Goal: Task Accomplishment & Management: Use online tool/utility

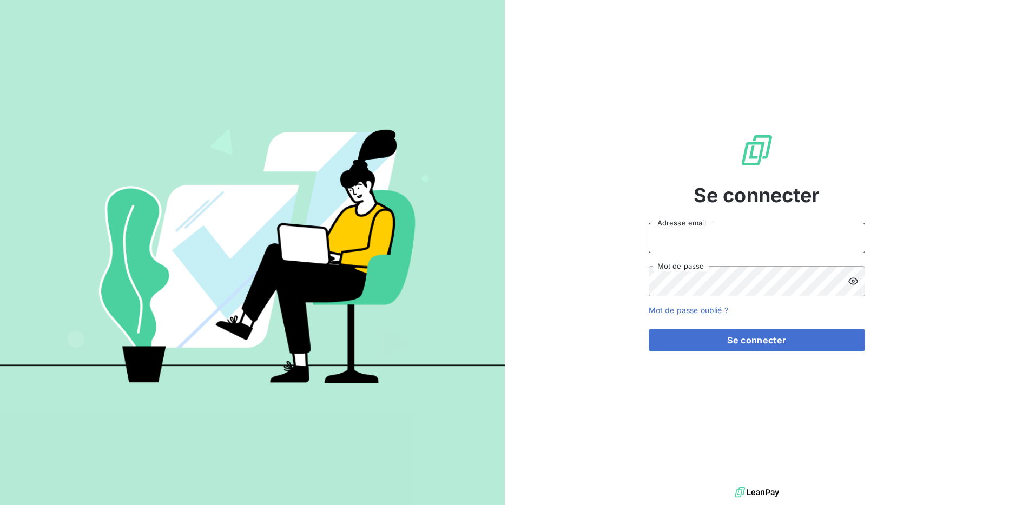
type input "[EMAIL_ADDRESS][DOMAIN_NAME]"
click at [755, 325] on form "[EMAIL_ADDRESS][DOMAIN_NAME] Adresse email Mot de passe Mot de passe oublié ? S…" at bounding box center [756, 287] width 216 height 129
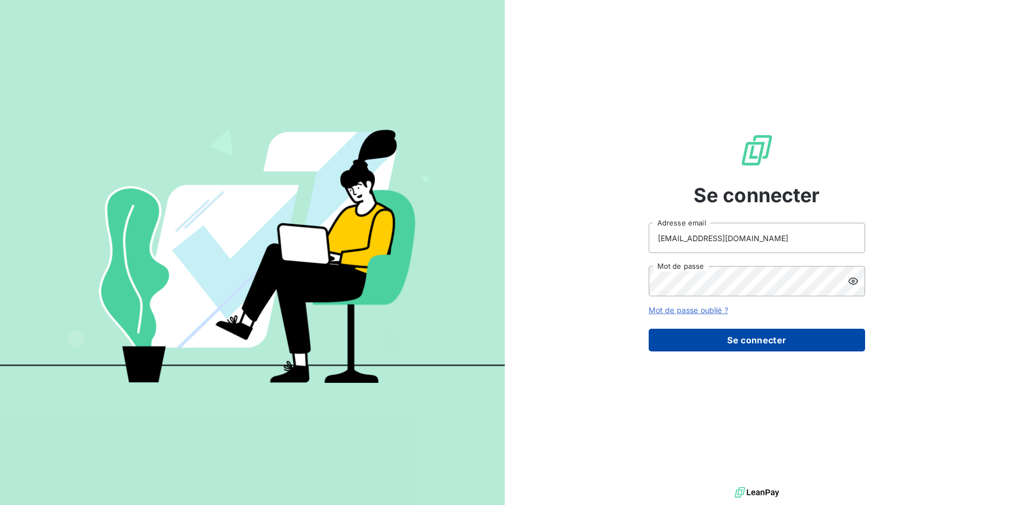
click at [755, 330] on button "Se connecter" at bounding box center [756, 340] width 216 height 23
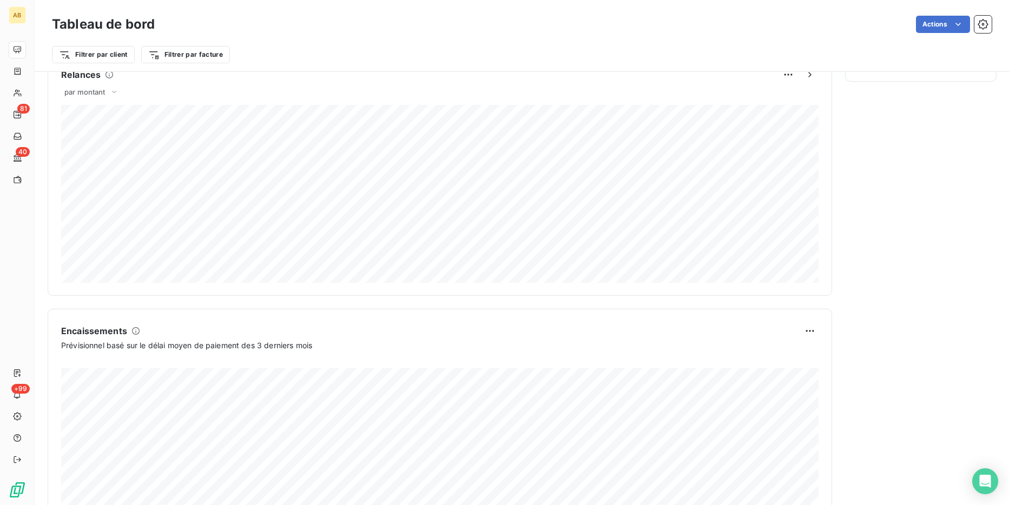
scroll to position [549, 0]
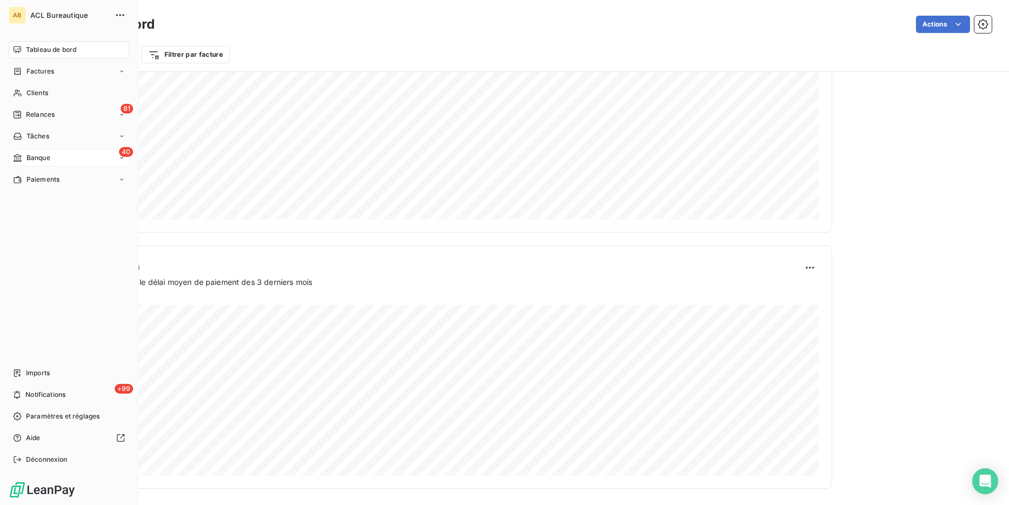
click at [24, 151] on div "40 Banque" at bounding box center [69, 157] width 121 height 17
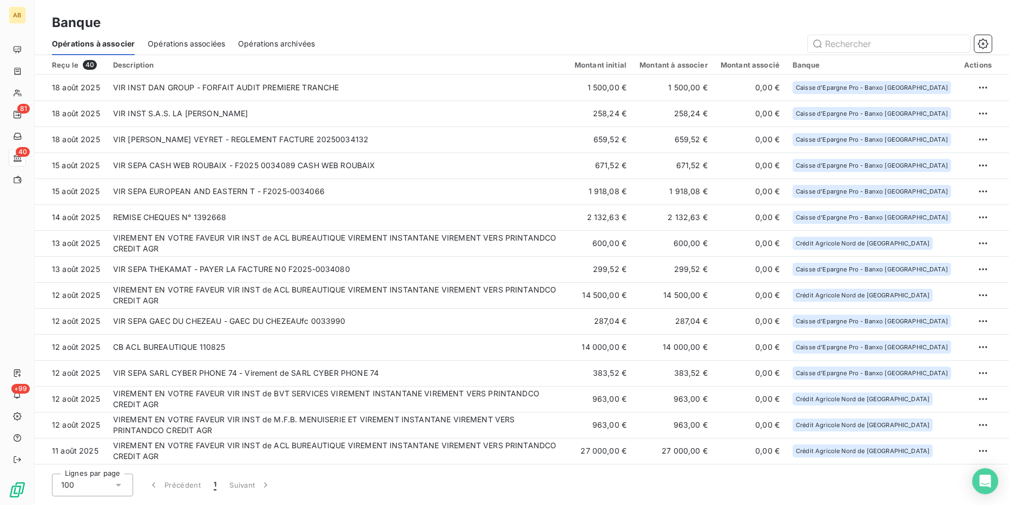
click at [210, 42] on span "Opérations associées" at bounding box center [186, 43] width 77 height 11
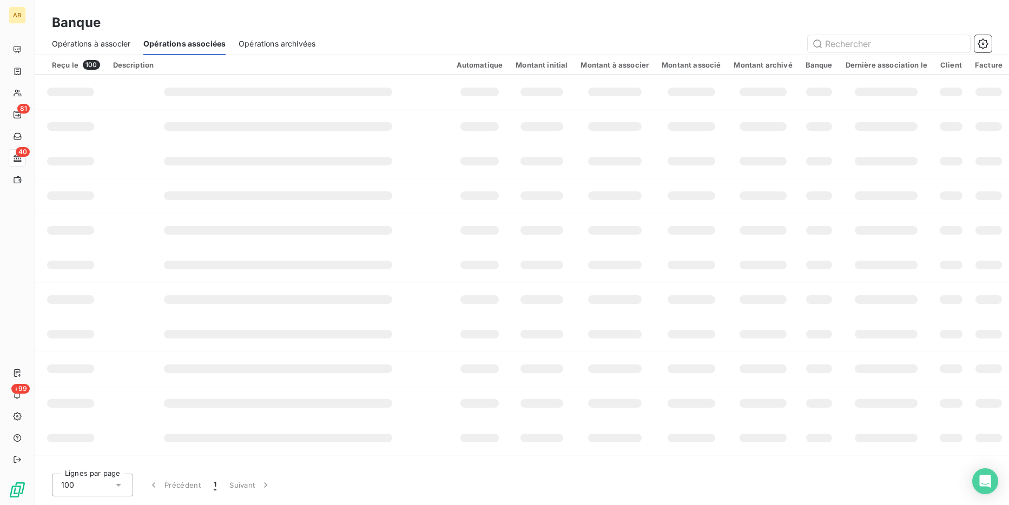
click at [259, 44] on span "Opérations archivées" at bounding box center [277, 43] width 77 height 11
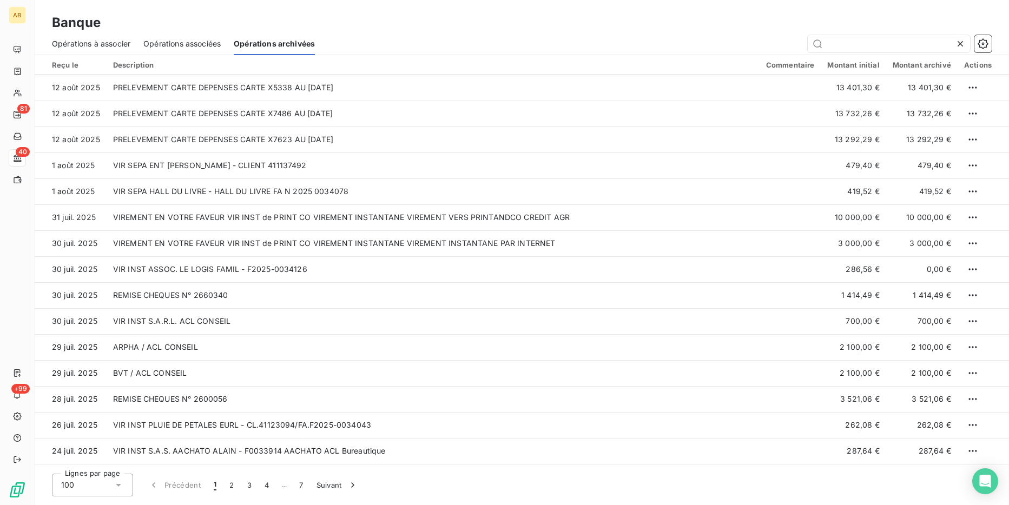
click at [127, 38] on span "Opérations à associer" at bounding box center [91, 43] width 78 height 11
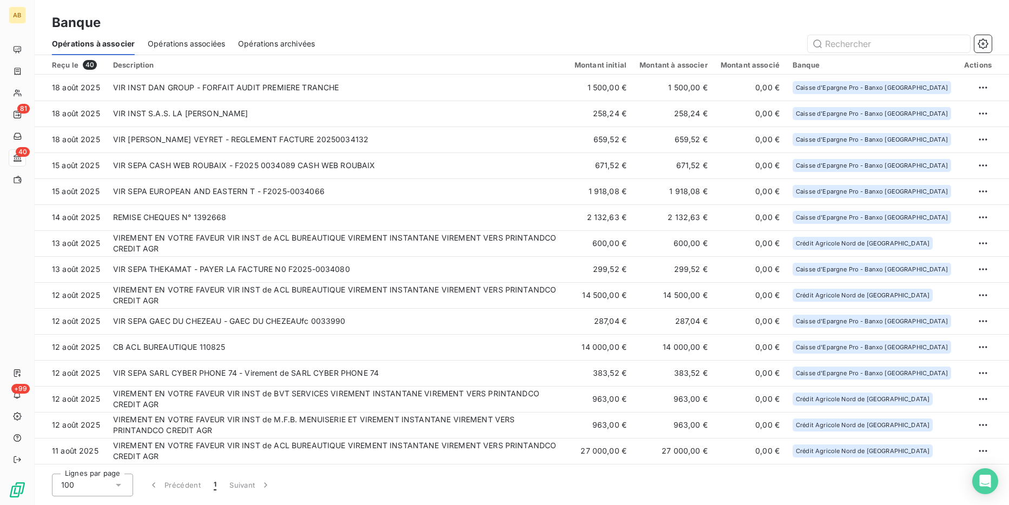
click at [173, 45] on span "Opérations associées" at bounding box center [186, 43] width 77 height 11
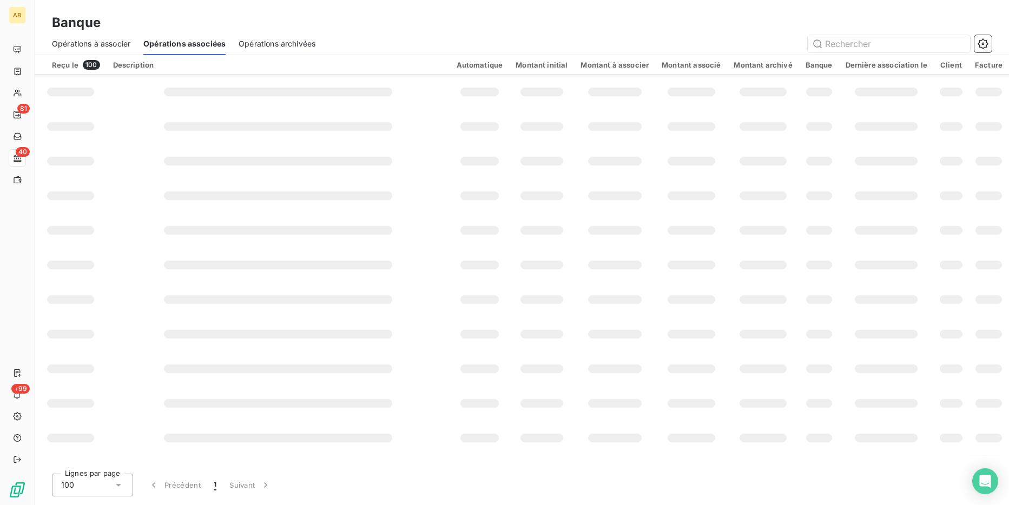
click at [260, 44] on span "Opérations archivées" at bounding box center [277, 43] width 77 height 11
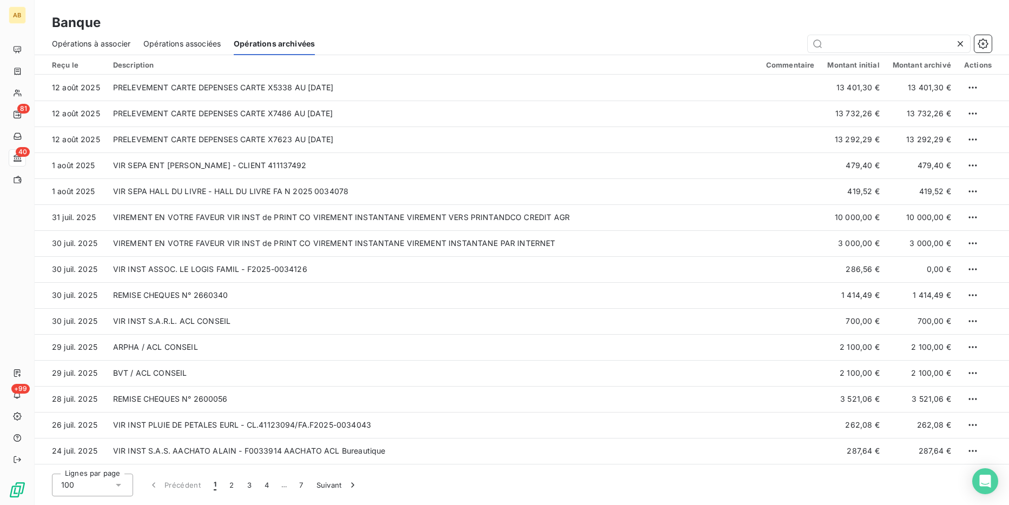
click at [80, 45] on span "Opérations à associer" at bounding box center [91, 43] width 78 height 11
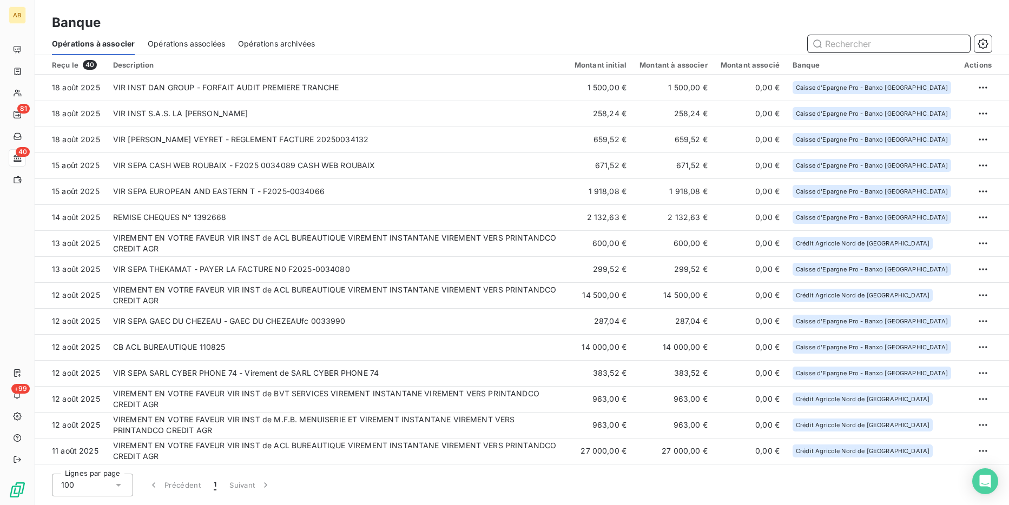
click at [154, 41] on span "Opérations associées" at bounding box center [186, 43] width 77 height 11
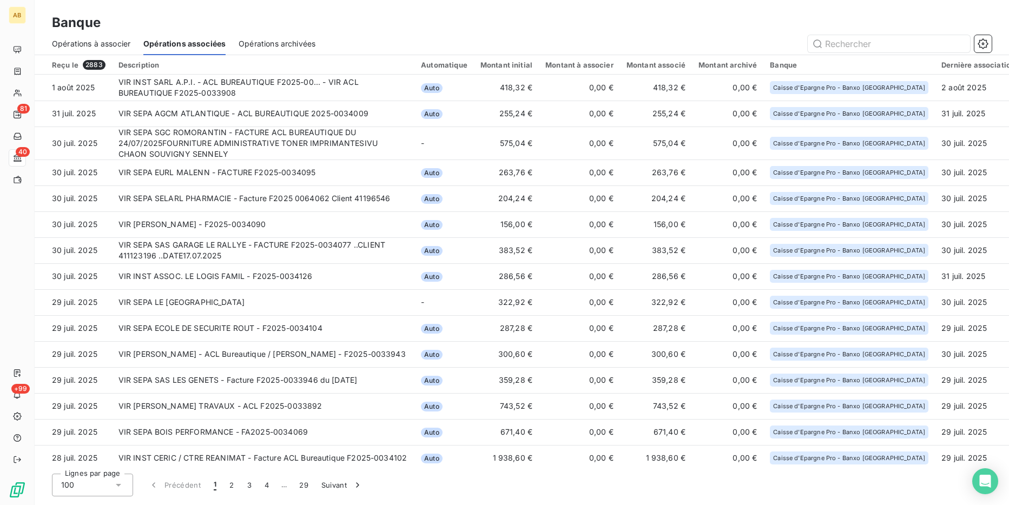
click at [103, 43] on span "Opérations à associer" at bounding box center [91, 43] width 78 height 11
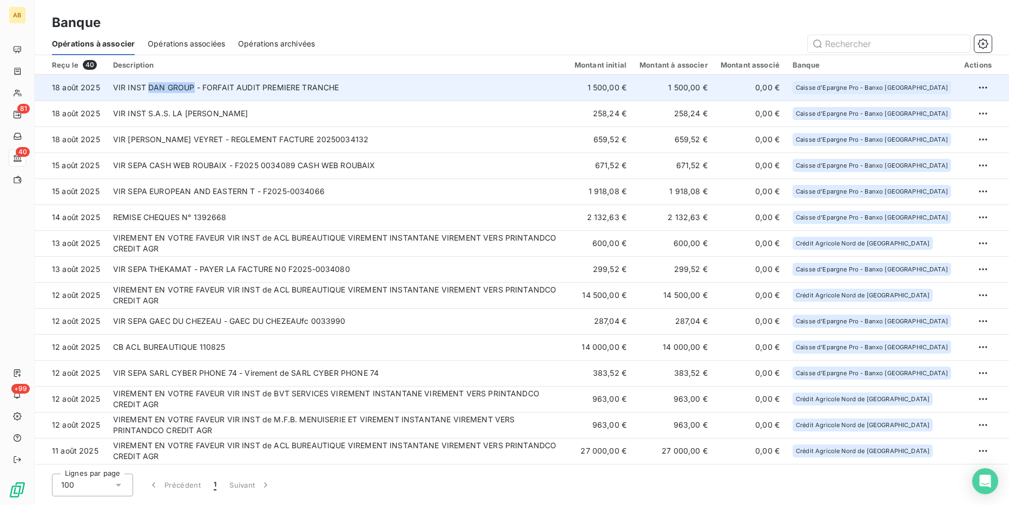
drag, startPoint x: 191, startPoint y: 90, endPoint x: 149, endPoint y: 92, distance: 42.2
click at [149, 92] on td "VIR INST DAN GROUP - FORFAIT AUDIT PREMIERE TRANCHE" at bounding box center [337, 88] width 461 height 26
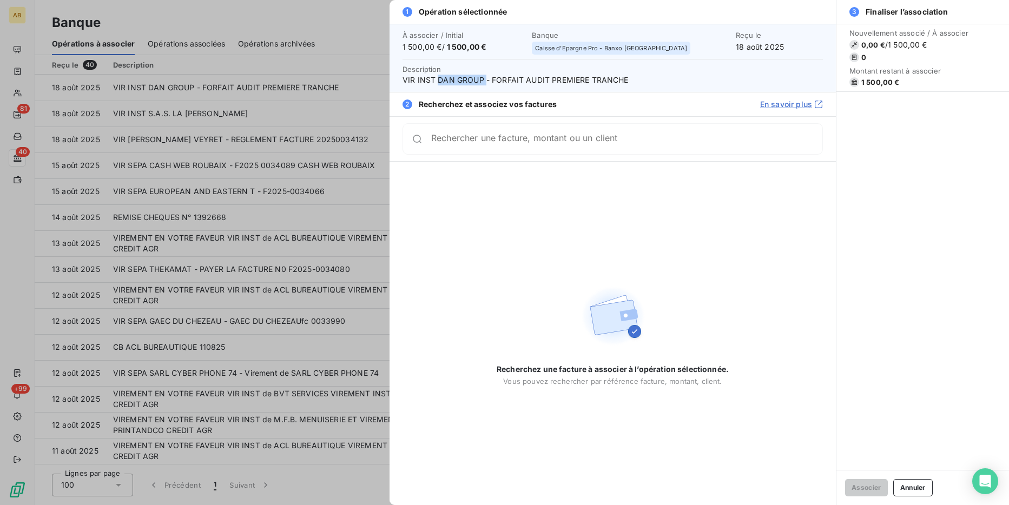
drag, startPoint x: 485, startPoint y: 81, endPoint x: 438, endPoint y: 82, distance: 47.1
click at [438, 82] on span "VIR INST DAN GROUP - FORFAIT AUDIT PREMIERE TRANCHE" at bounding box center [612, 80] width 420 height 11
copy span "DAN GROUP"
drag, startPoint x: 638, startPoint y: 81, endPoint x: 402, endPoint y: 77, distance: 236.4
click at [402, 77] on div "À associer / Initial 1 500,00 € / 1 500,00 € Banque Caisse d'Epargne Pro - Banx…" at bounding box center [612, 58] width 446 height 68
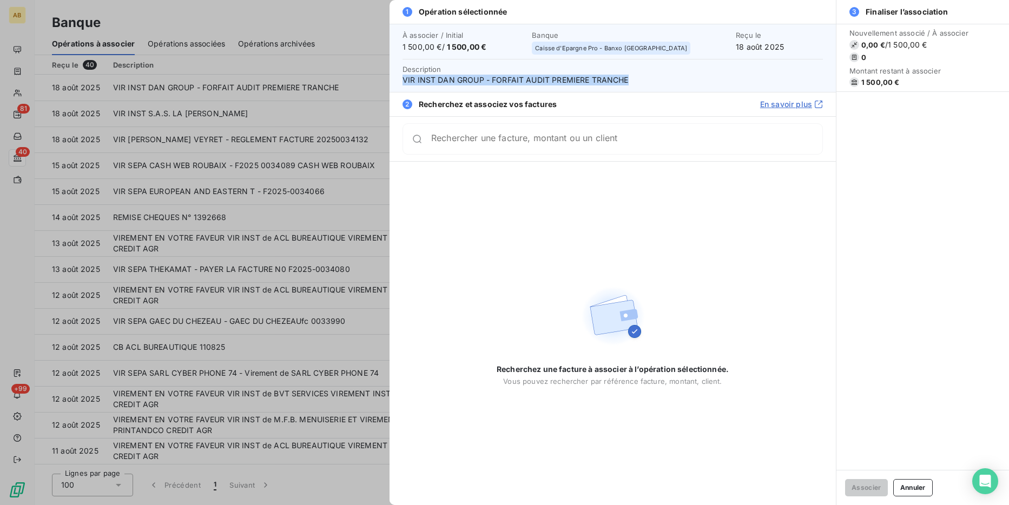
copy span "VIR INST DAN GROUP - FORFAIT AUDIT PREMIERE TRANCHE"
click at [155, 74] on div at bounding box center [504, 252] width 1009 height 505
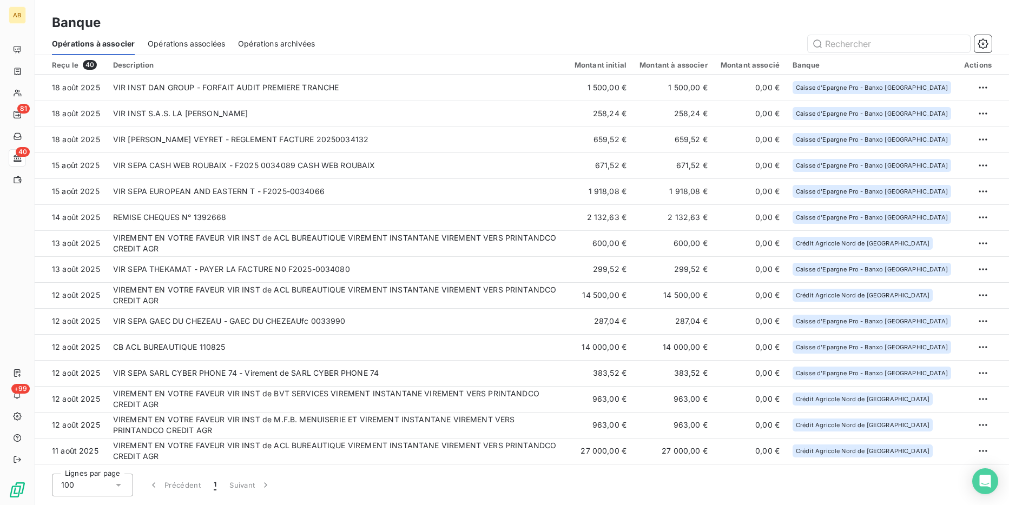
click at [161, 43] on span "Opérations associées" at bounding box center [186, 43] width 77 height 11
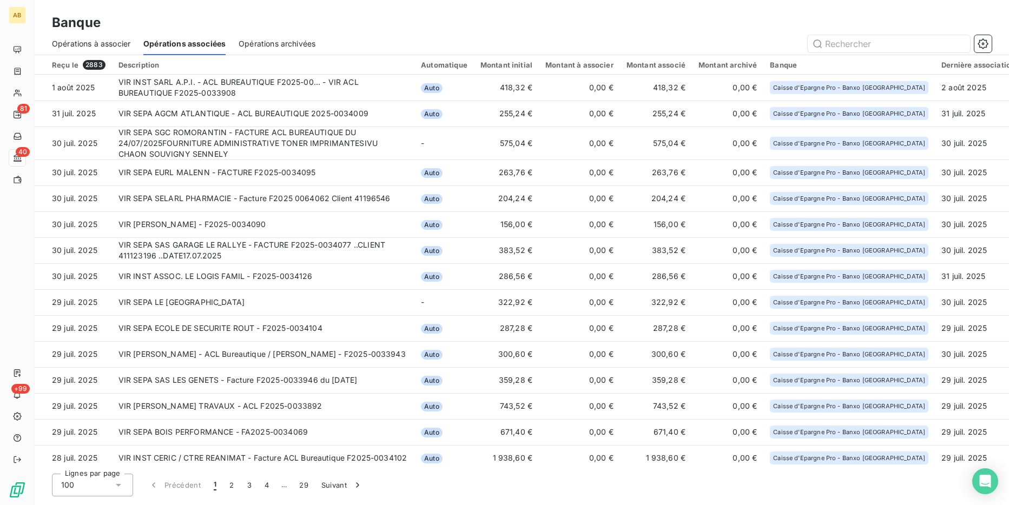
click at [110, 50] on div "Opérations à associer" at bounding box center [91, 43] width 78 height 23
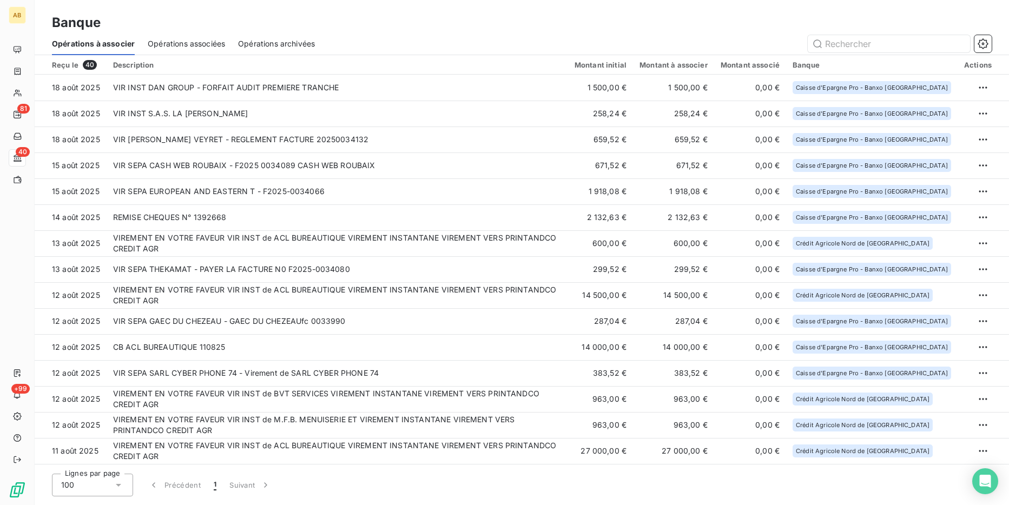
click at [197, 50] on div "Opérations associées" at bounding box center [186, 43] width 77 height 23
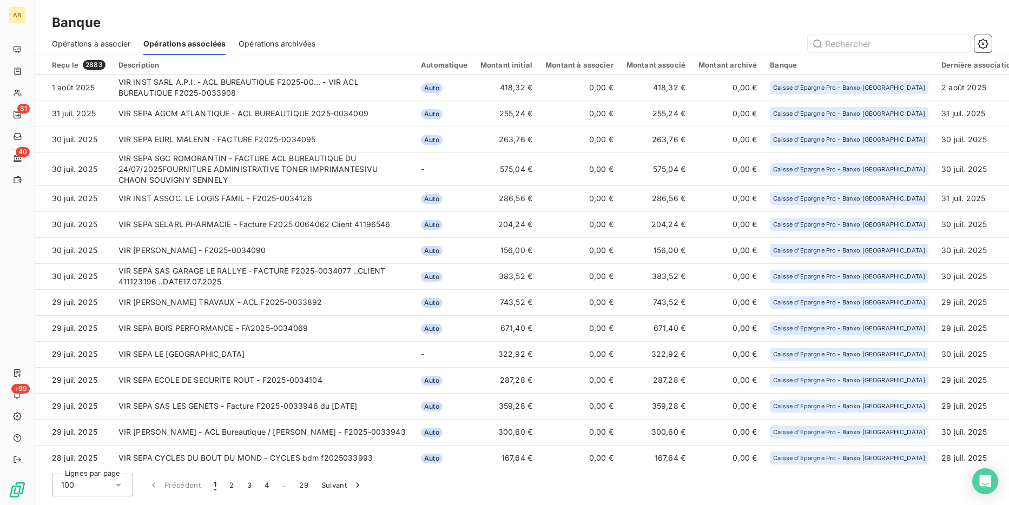
click at [107, 38] on span "Opérations à associer" at bounding box center [91, 43] width 78 height 11
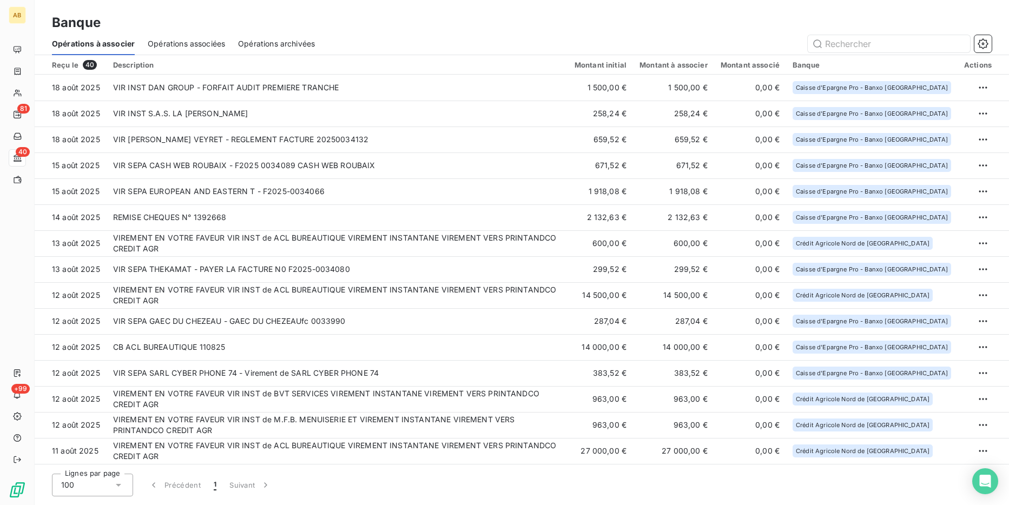
click at [210, 37] on div "Opérations associées" at bounding box center [186, 43] width 77 height 23
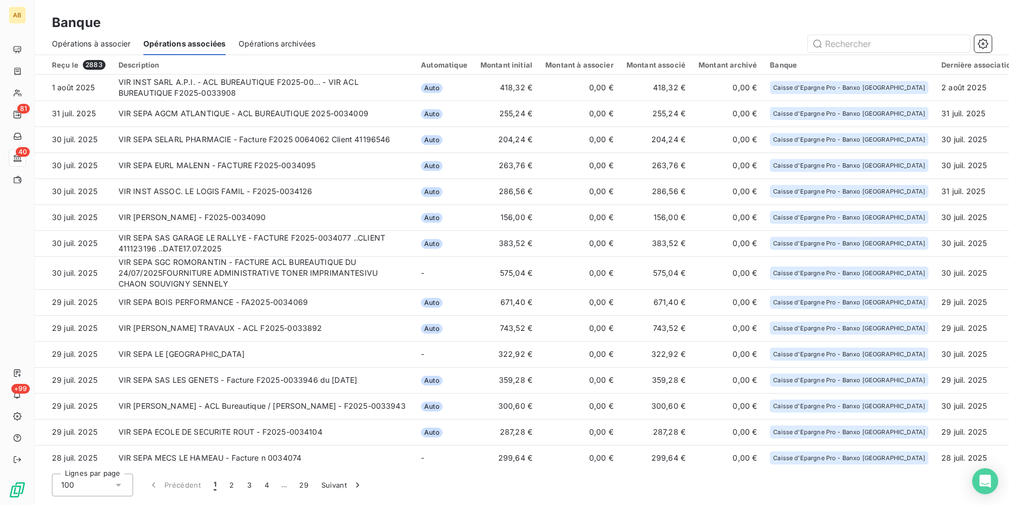
click at [102, 37] on div "Opérations à associer" at bounding box center [91, 43] width 78 height 23
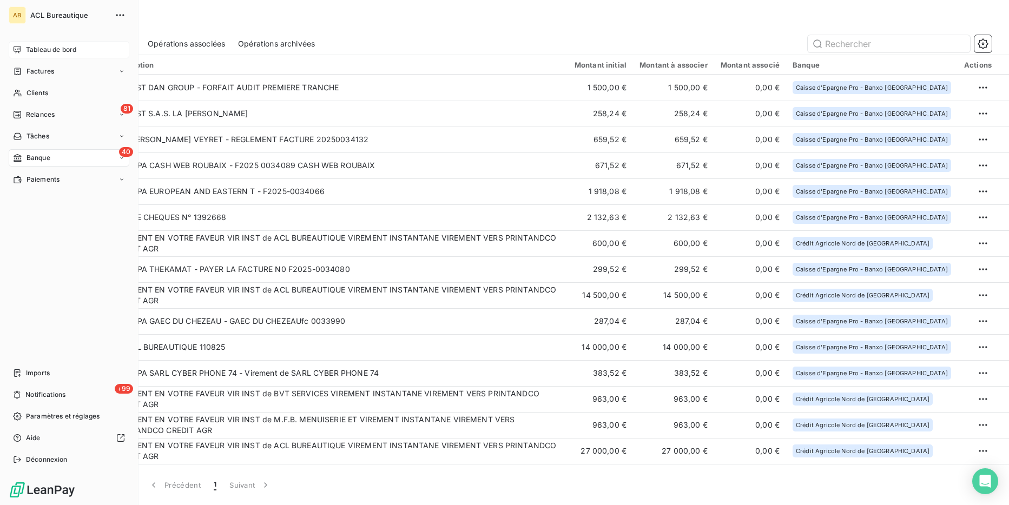
click at [14, 54] on icon at bounding box center [17, 49] width 9 height 9
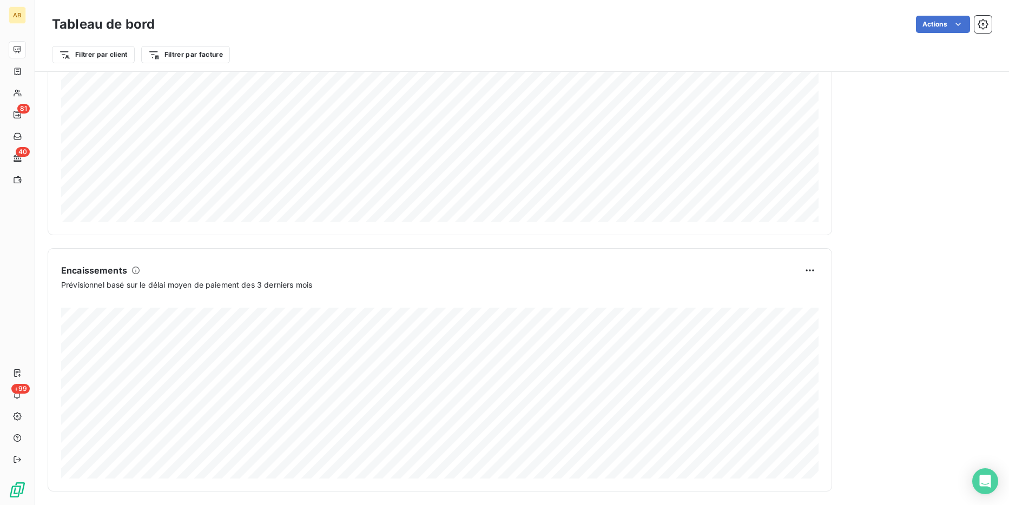
scroll to position [549, 0]
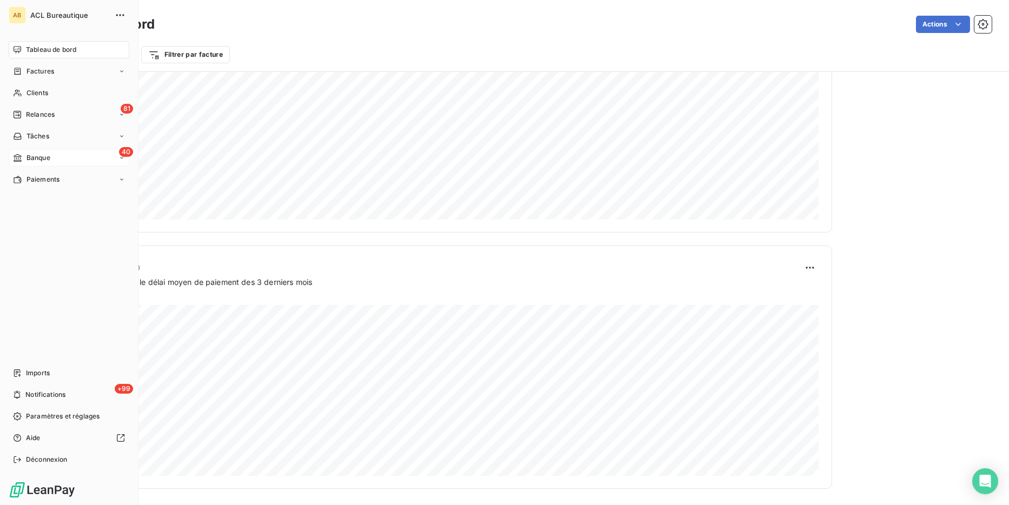
click at [24, 160] on div "Banque" at bounding box center [31, 158] width 37 height 10
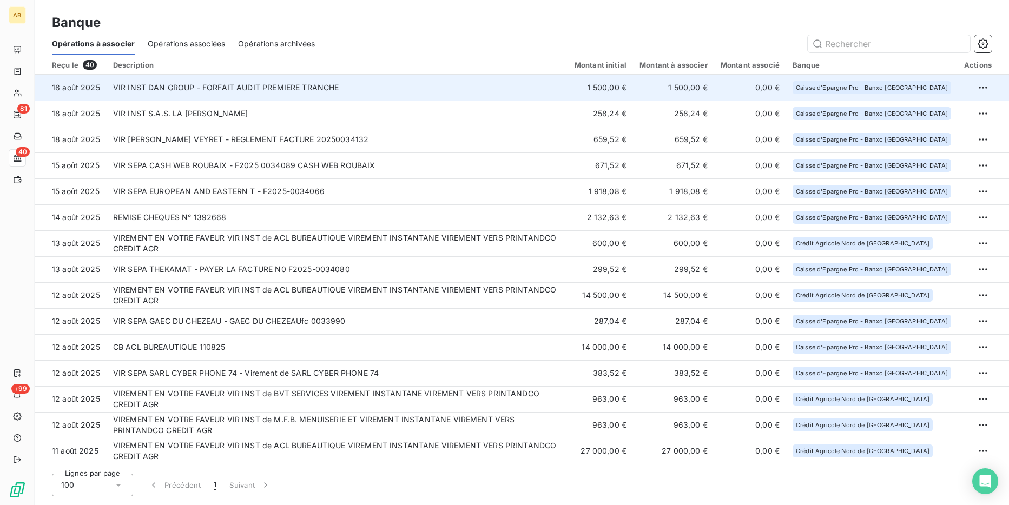
click at [300, 85] on td "VIR INST DAN GROUP - FORFAIT AUDIT PREMIERE TRANCHE" at bounding box center [337, 88] width 461 height 26
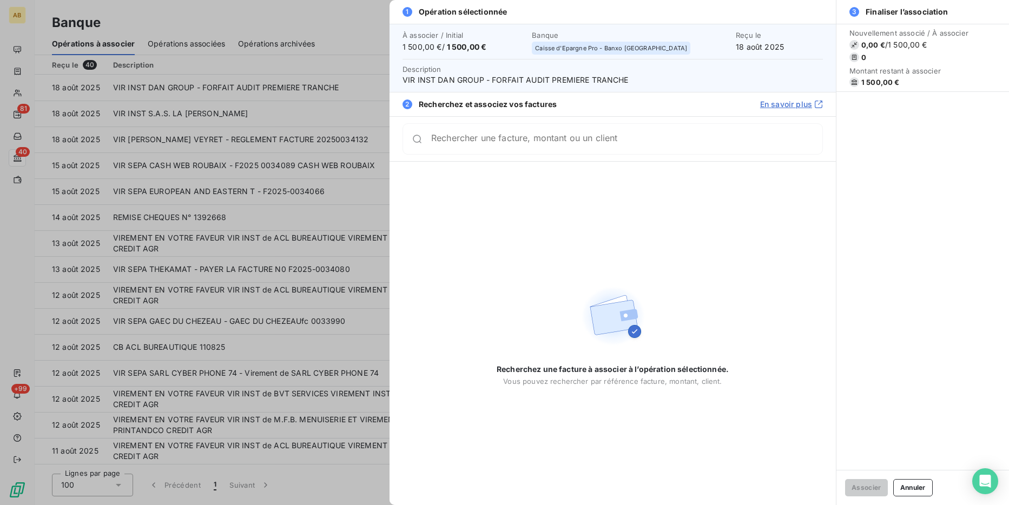
click at [572, 48] on span "Caisse d'Epargne Pro - Banxo Hauts de France" at bounding box center [611, 48] width 152 height 6
click at [658, 33] on span "Banque" at bounding box center [630, 35] width 197 height 9
click at [224, 54] on div at bounding box center [504, 252] width 1009 height 505
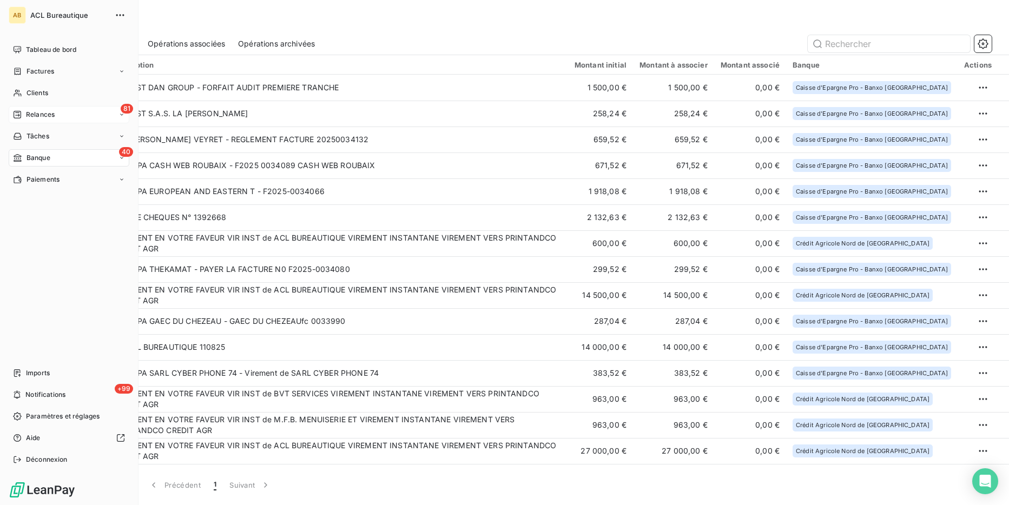
click at [21, 121] on div "81 Relances" at bounding box center [69, 114] width 121 height 17
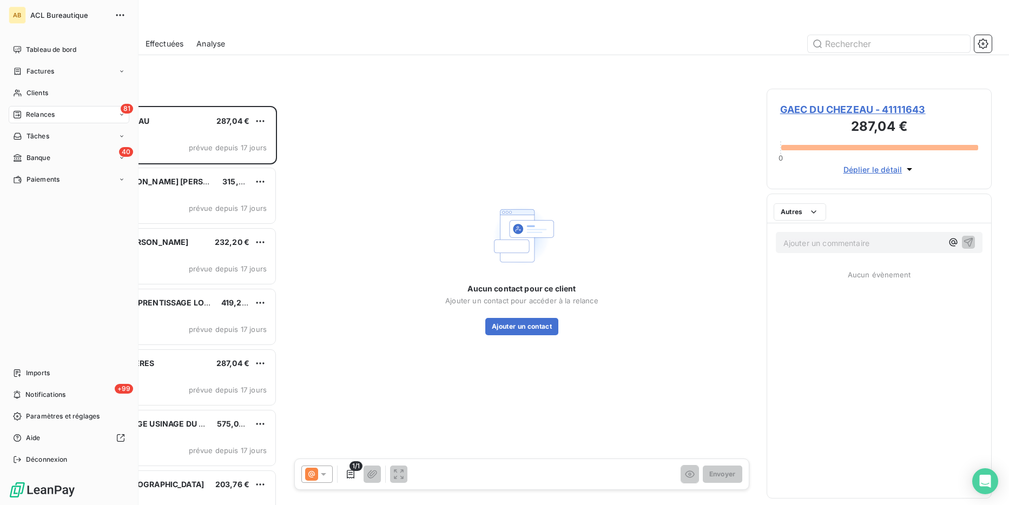
scroll to position [399, 225]
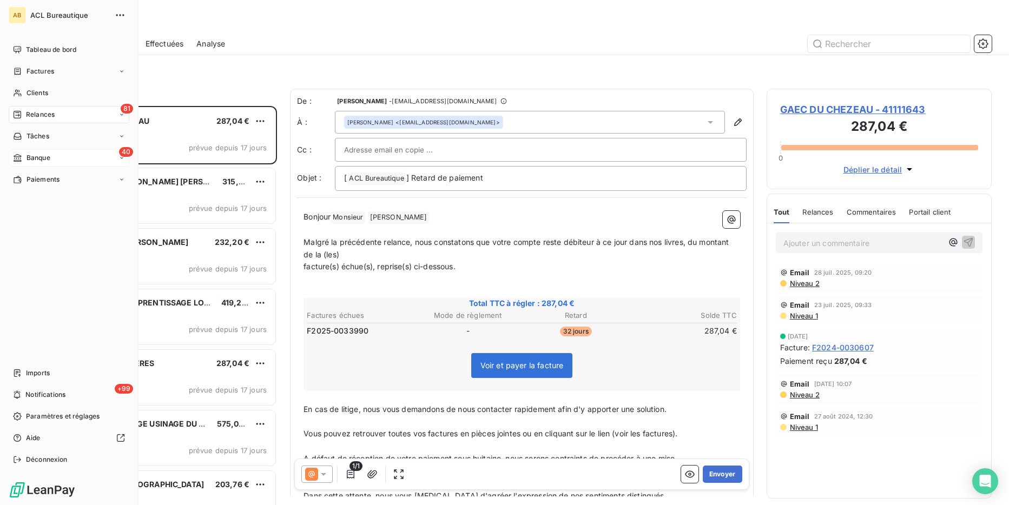
click at [27, 155] on span "Banque" at bounding box center [39, 158] width 24 height 10
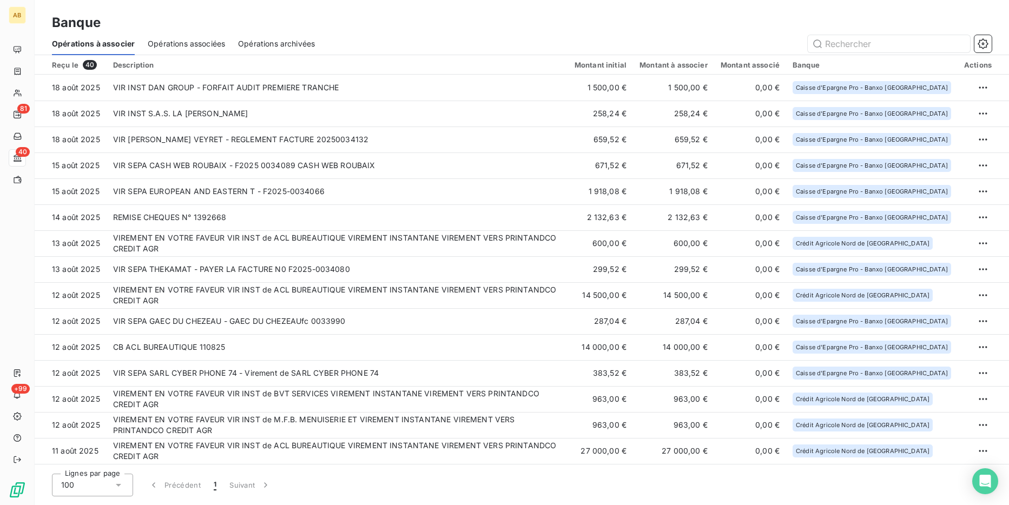
click at [206, 49] on div "Opérations associées" at bounding box center [186, 43] width 77 height 23
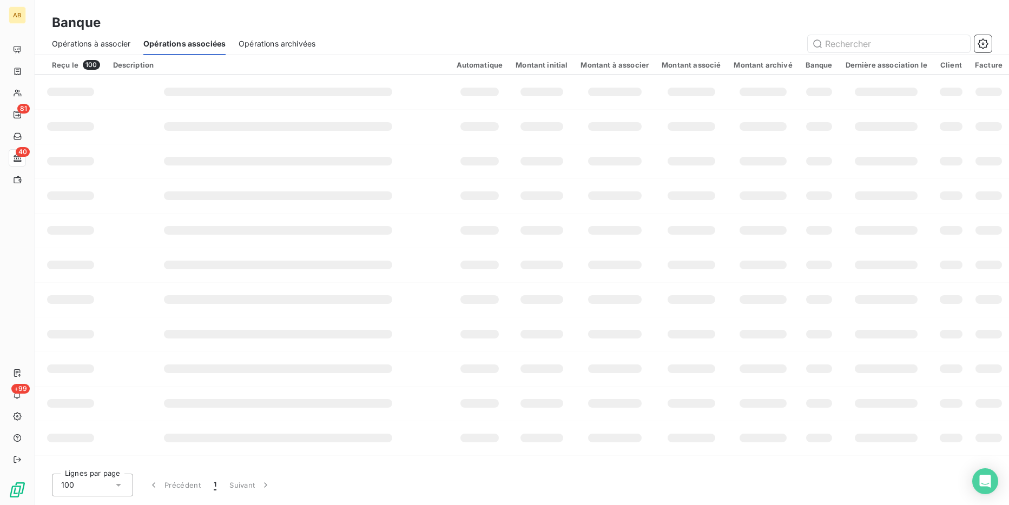
click at [271, 45] on span "Opérations archivées" at bounding box center [277, 43] width 77 height 11
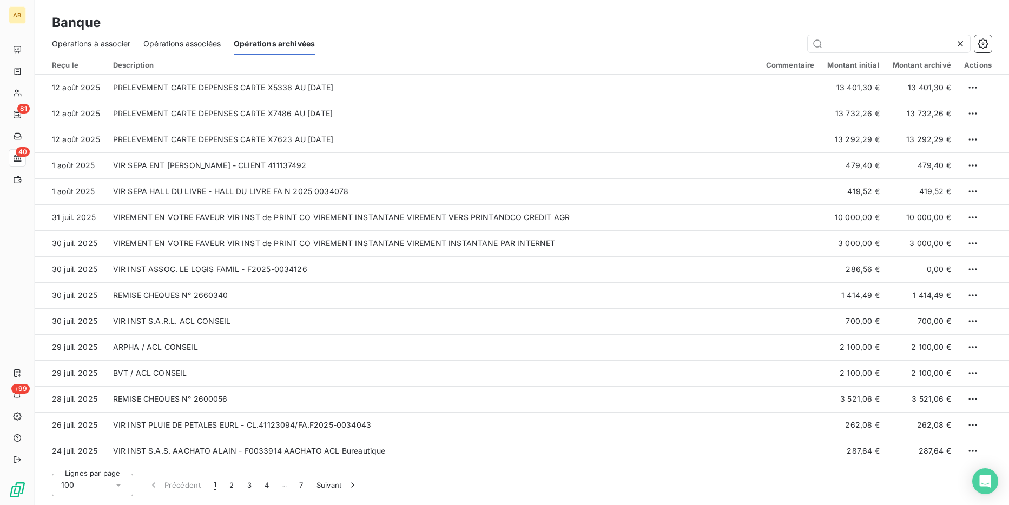
click at [100, 37] on div "Opérations à associer" at bounding box center [91, 43] width 78 height 23
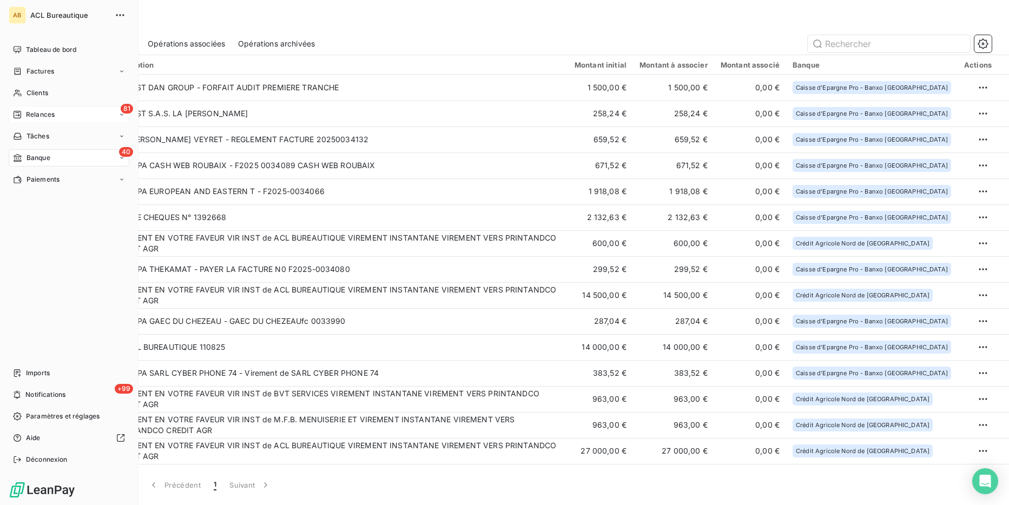
click at [68, 122] on div "81 Relances" at bounding box center [69, 114] width 121 height 17
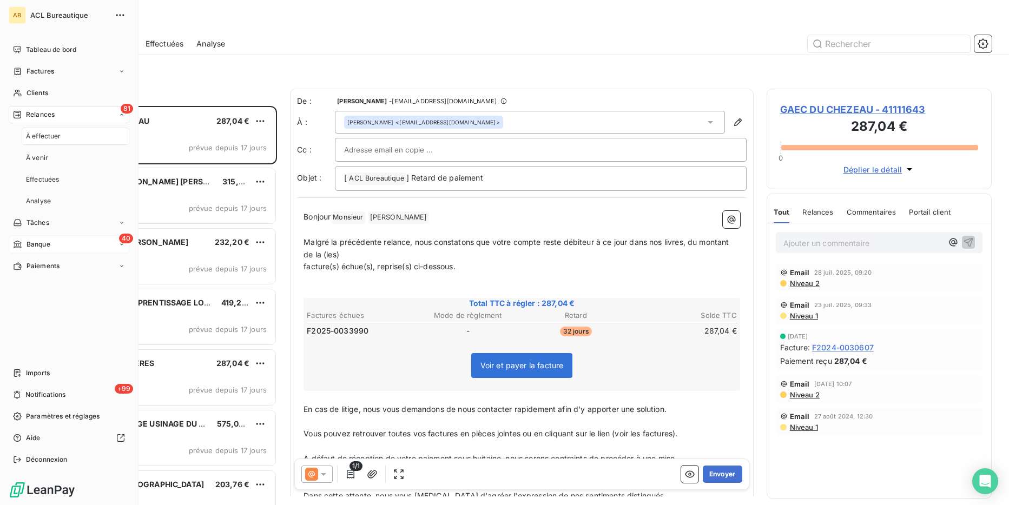
scroll to position [399, 225]
click at [26, 151] on div "40 Banque" at bounding box center [69, 157] width 121 height 17
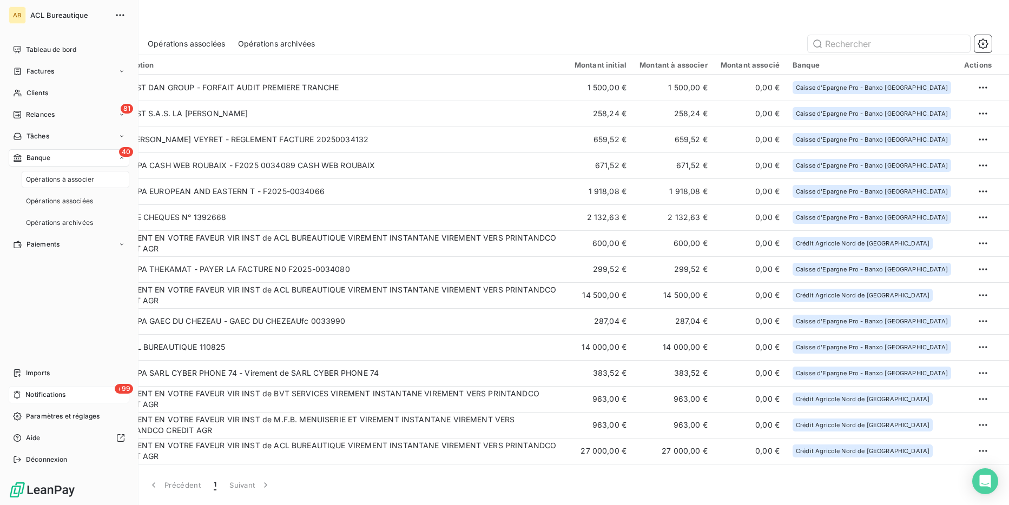
click at [94, 396] on div "+99 Notifications" at bounding box center [69, 394] width 121 height 17
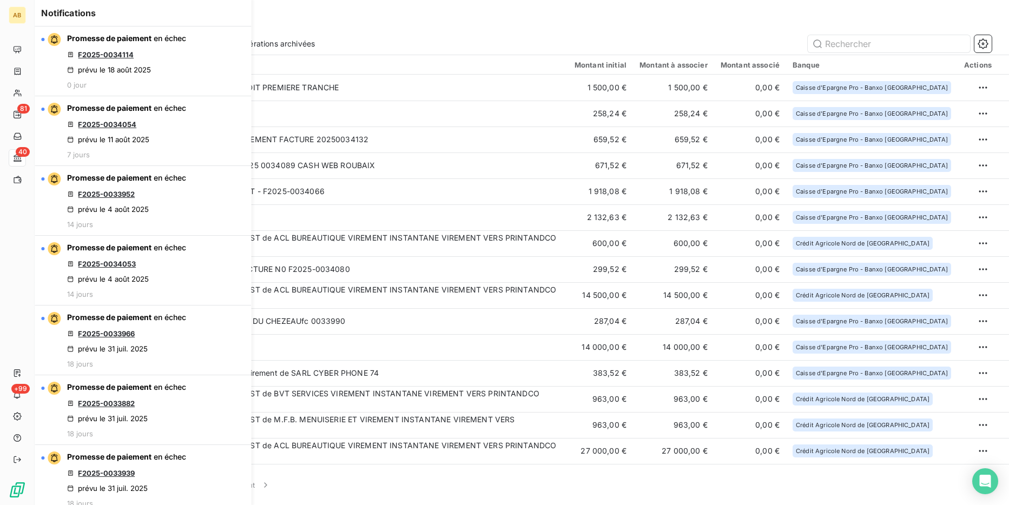
click at [338, 22] on div "Banque" at bounding box center [522, 22] width 974 height 19
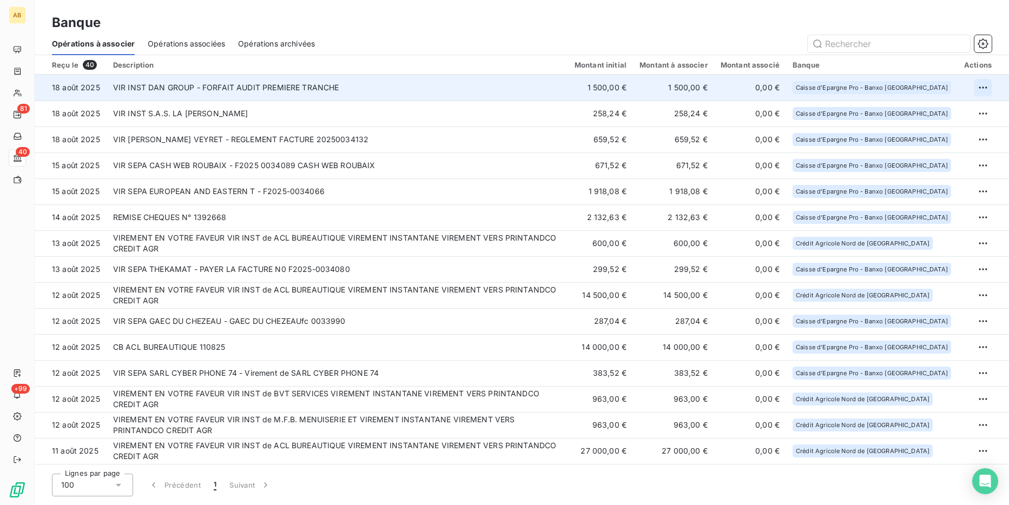
click at [977, 84] on html "AB 81 40 +99 Banque Opérations à associer Opérations associées Opérations archi…" at bounding box center [504, 252] width 1009 height 505
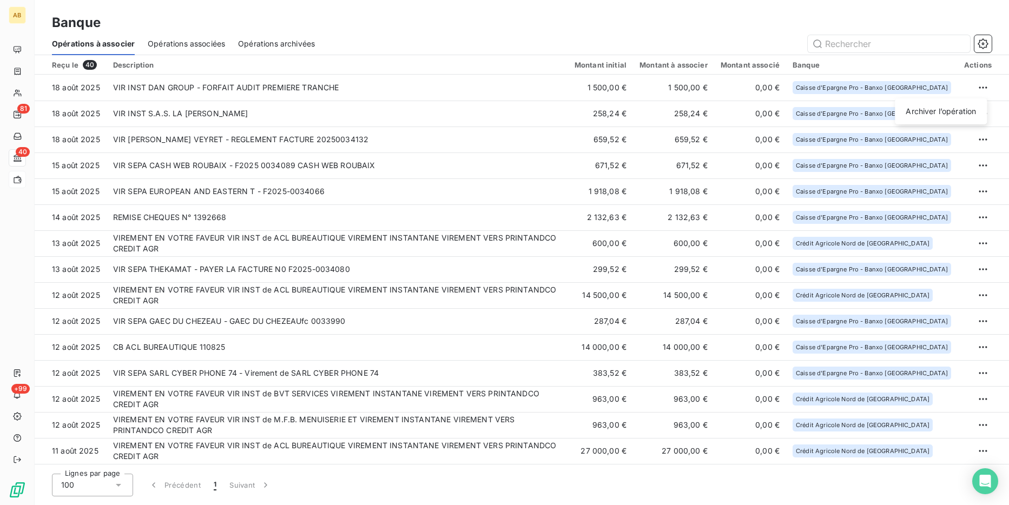
click at [25, 175] on html "AB 81 40 +99 Banque Opérations à associer Opérations associées Opérations archi…" at bounding box center [504, 252] width 1009 height 505
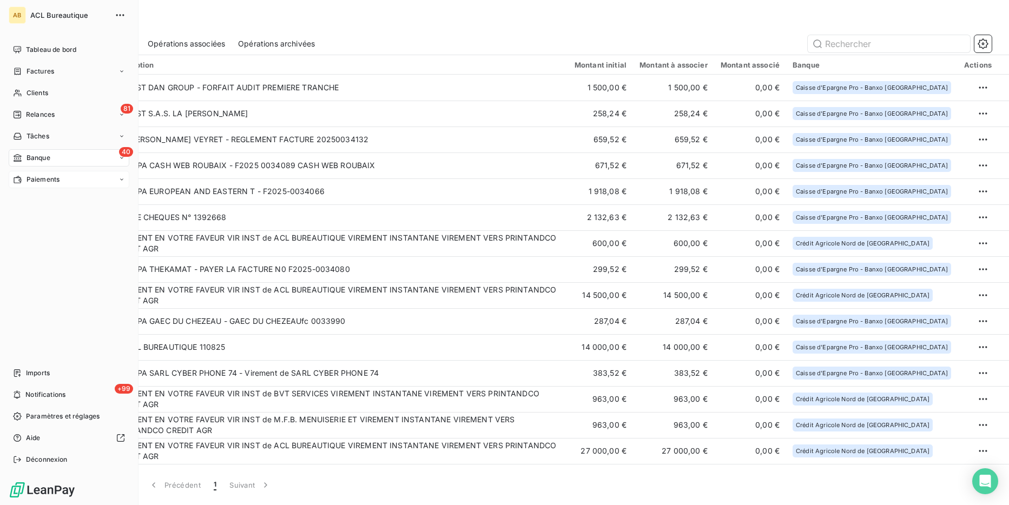
click at [25, 175] on div "Paiements" at bounding box center [36, 180] width 47 height 10
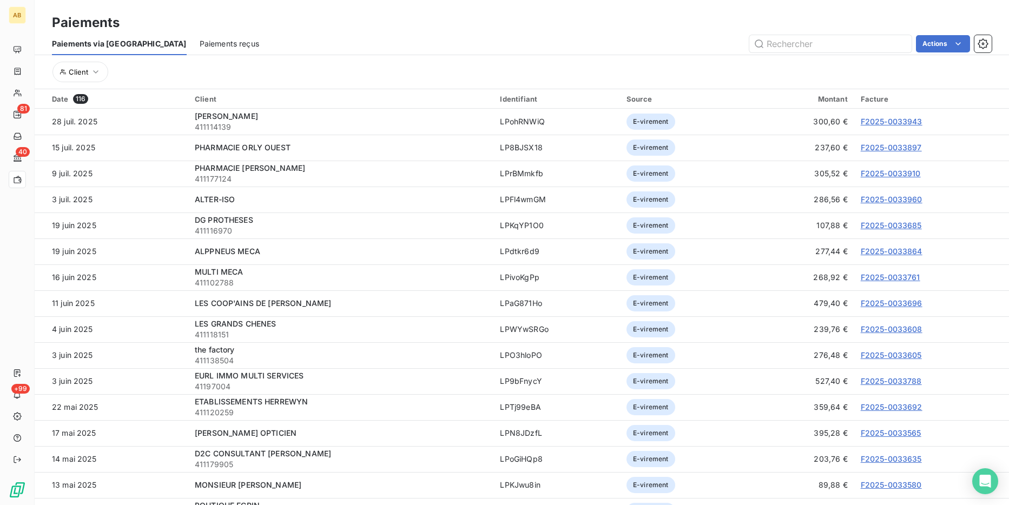
click at [200, 36] on div "Paiements reçus" at bounding box center [229, 43] width 59 height 23
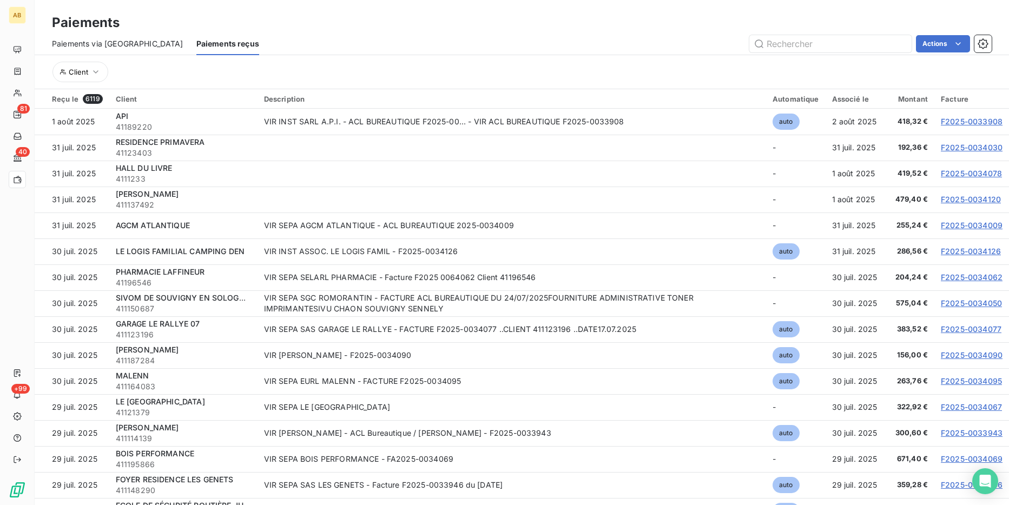
click at [131, 49] on div "Paiements via le Portail" at bounding box center [117, 43] width 131 height 23
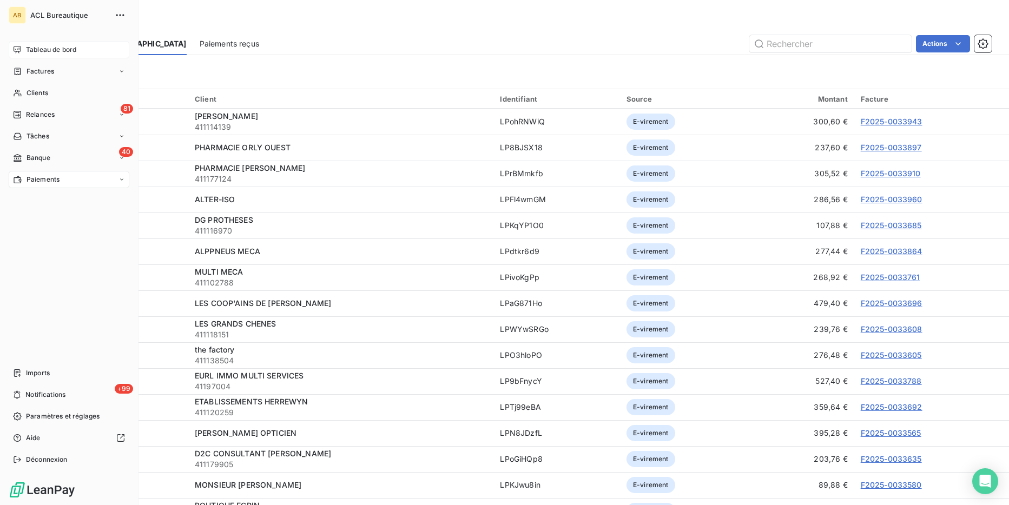
click at [19, 53] on icon at bounding box center [17, 49] width 9 height 9
